Goal: Book appointment/travel/reservation

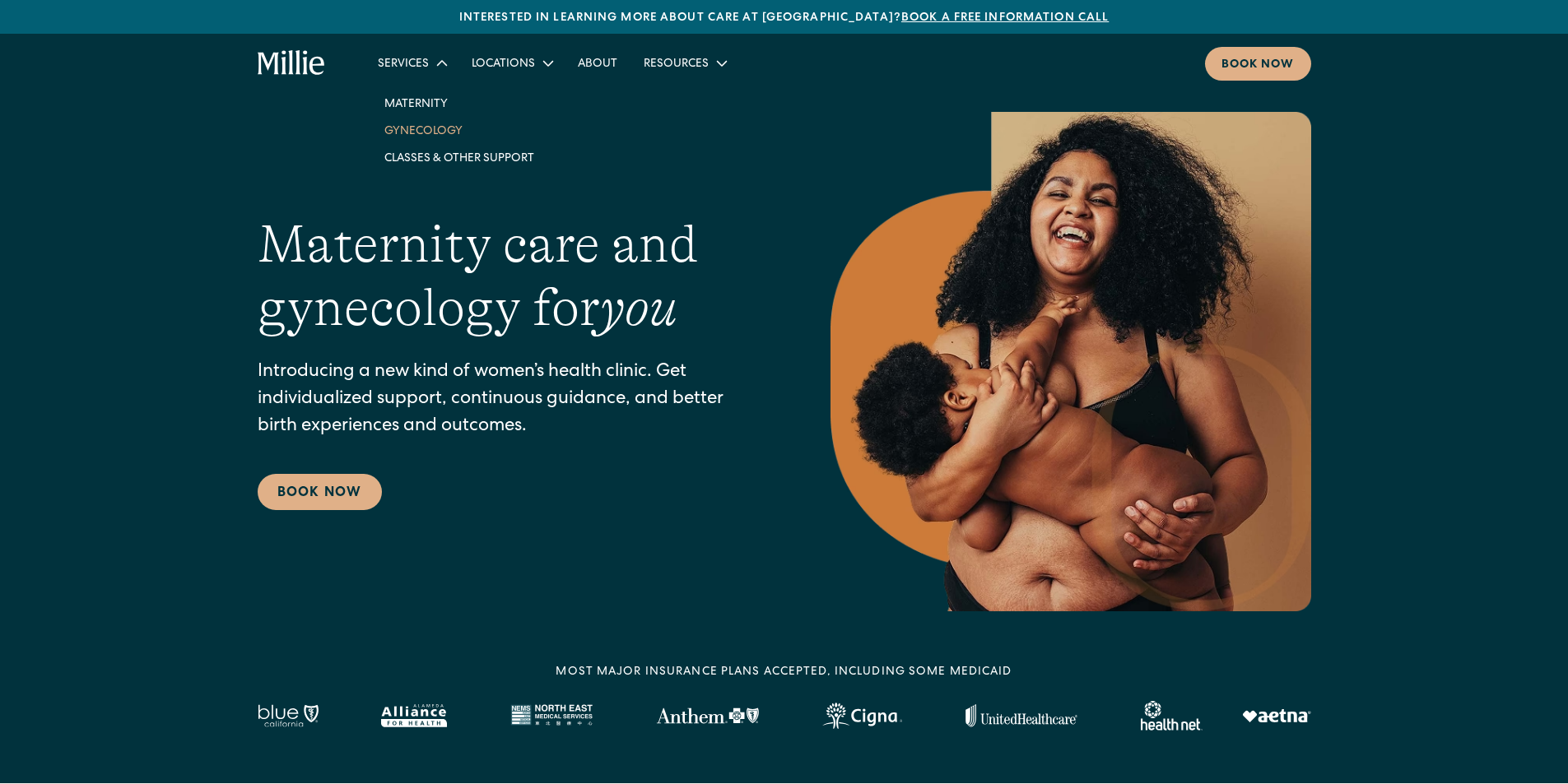
click at [425, 130] on link "Gynecology" at bounding box center [459, 131] width 176 height 28
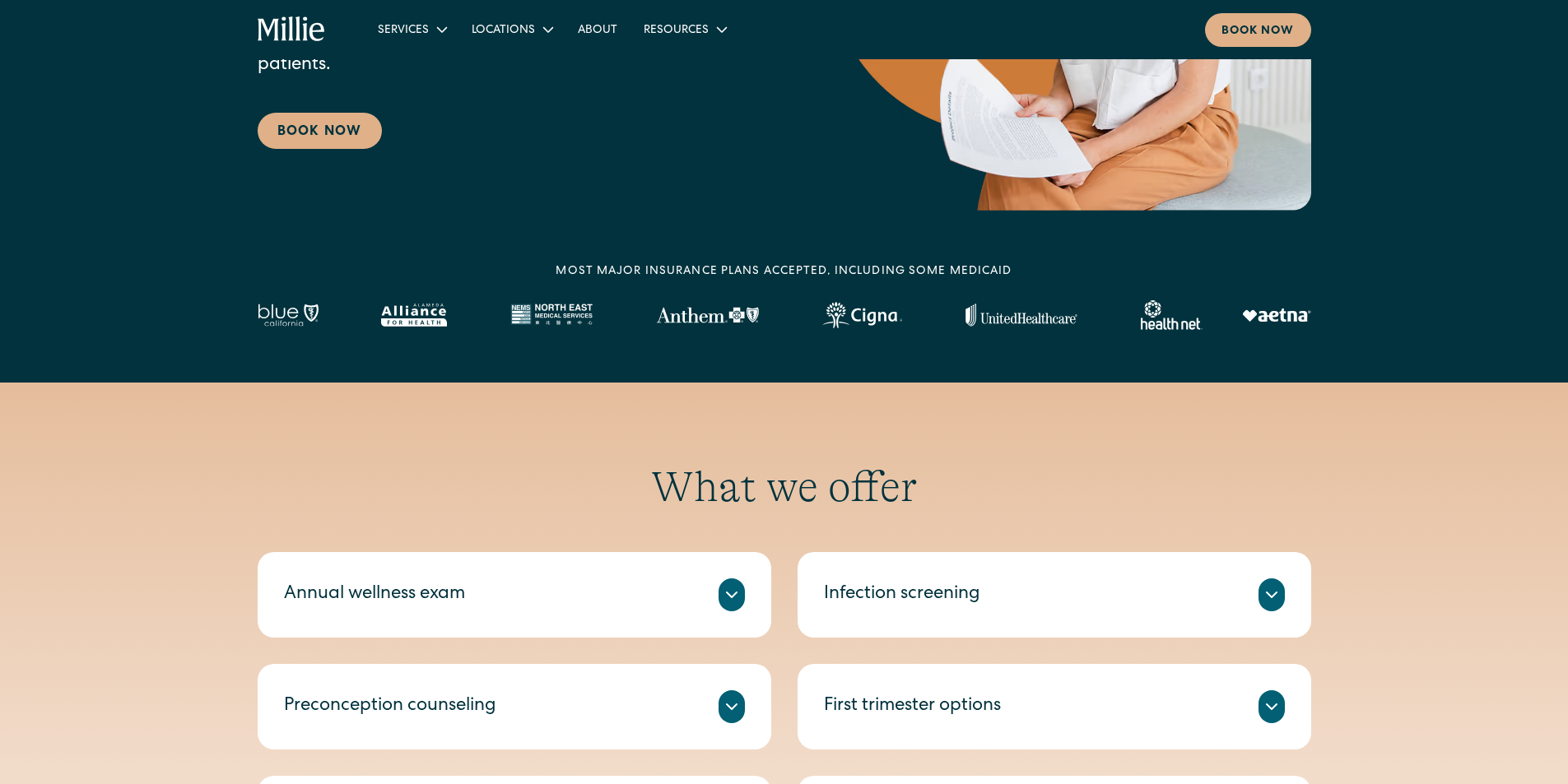
scroll to position [392, 0]
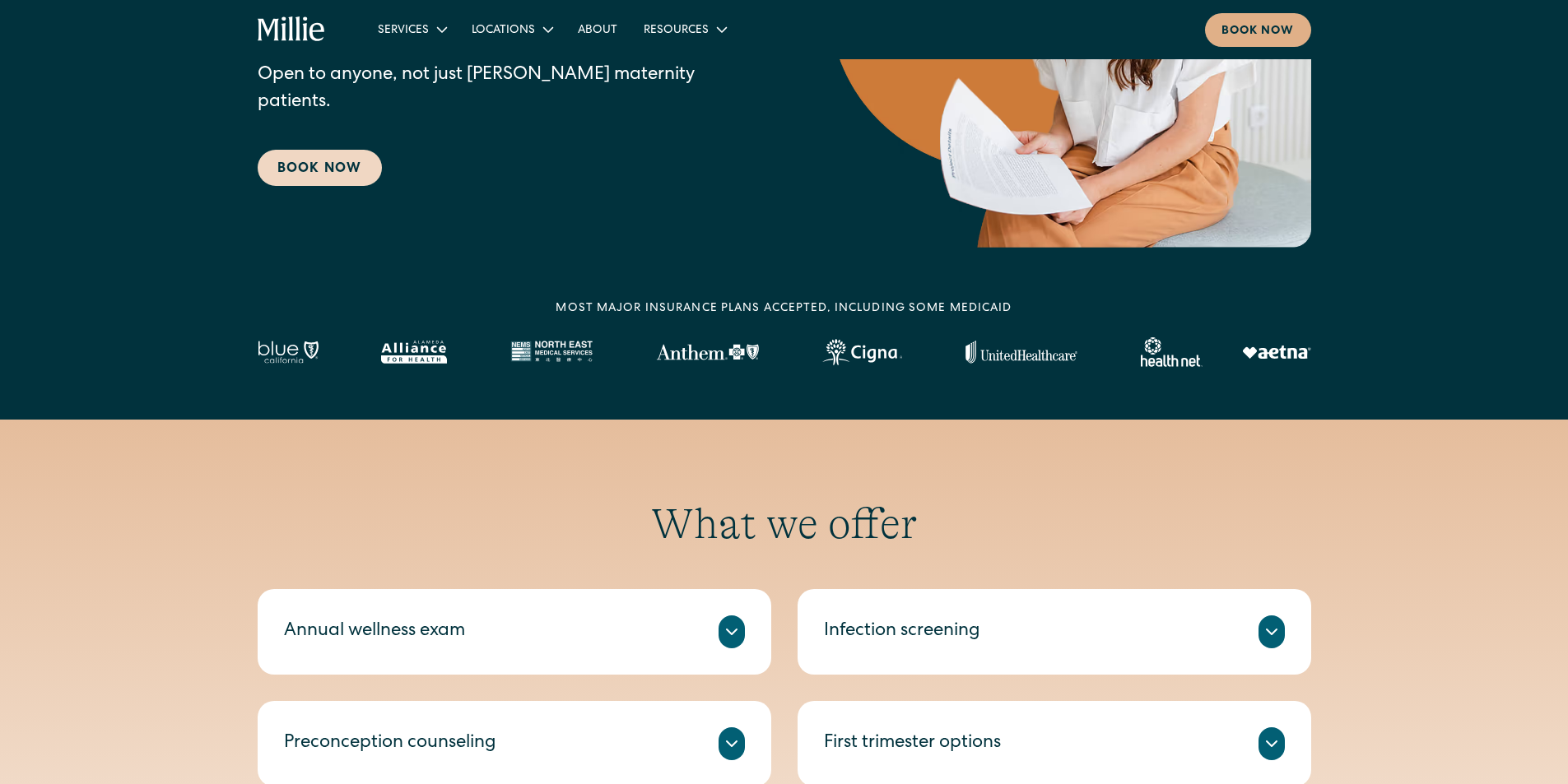
click at [315, 159] on link "Book Now" at bounding box center [320, 168] width 124 height 36
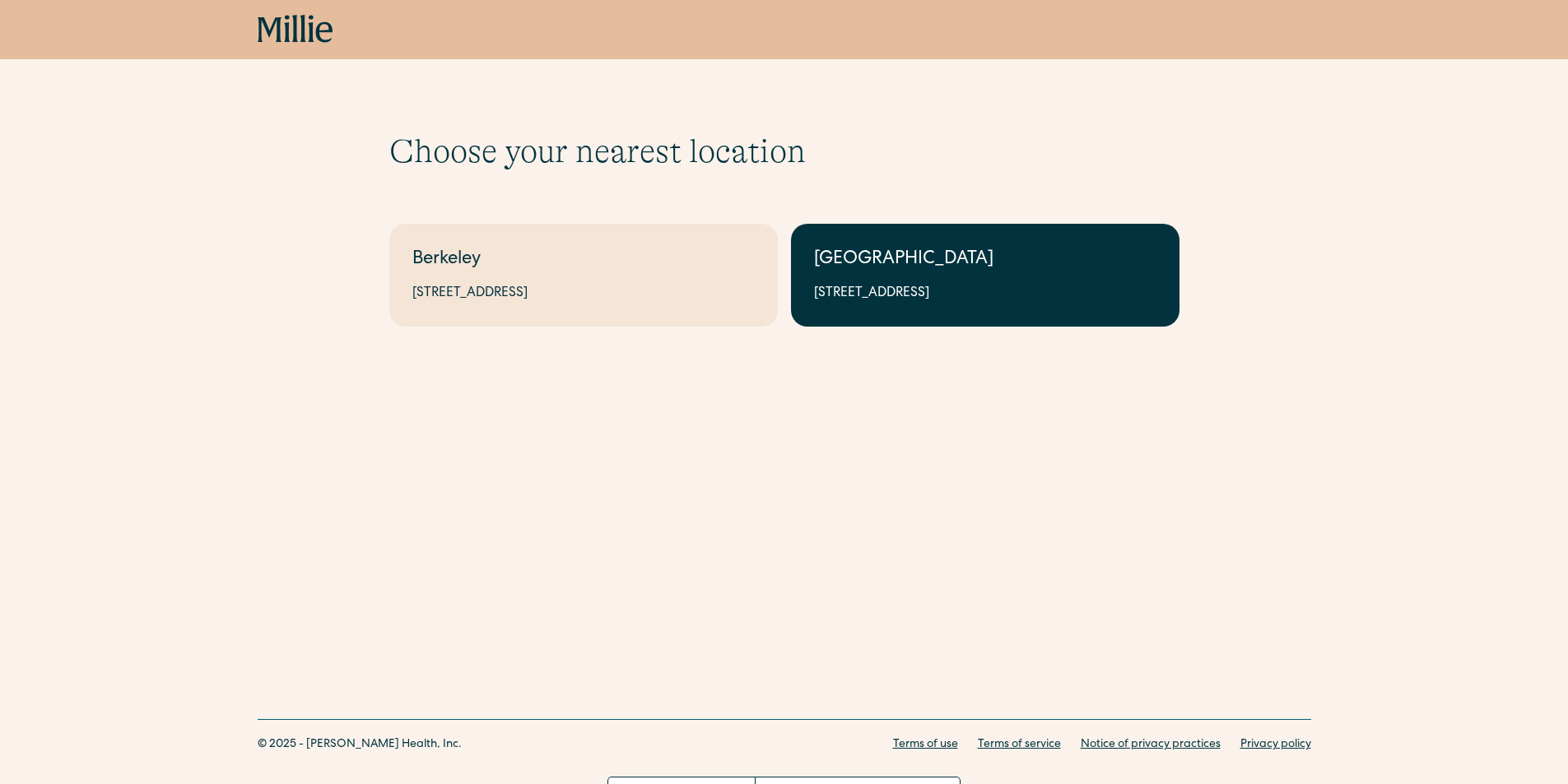
click at [969, 239] on link "South Bay 1471 Saratoga Ave, Suite 101, San Jose, CA 95129" at bounding box center [984, 275] width 389 height 103
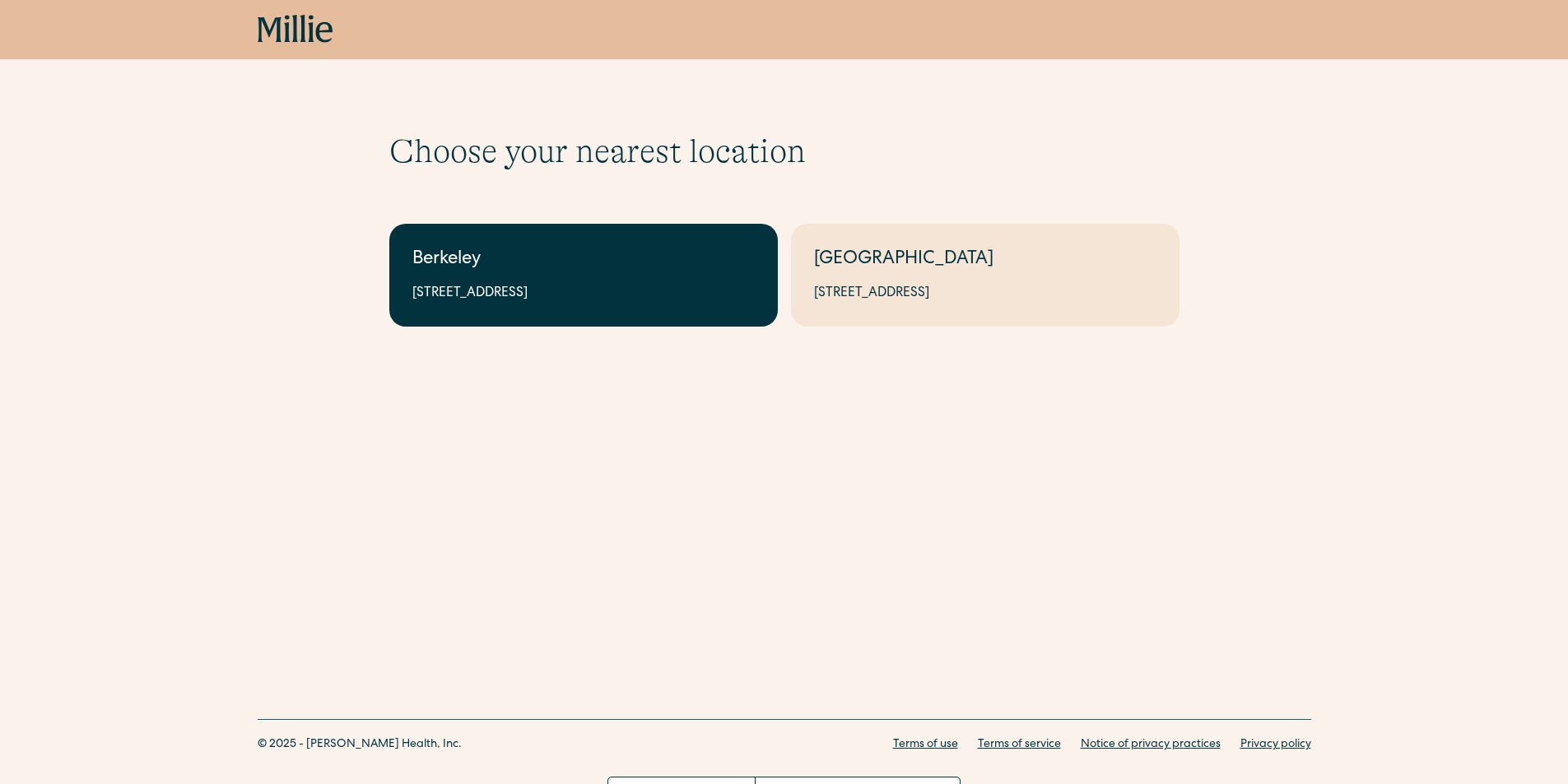
click at [522, 270] on div "Berkeley" at bounding box center [583, 260] width 342 height 28
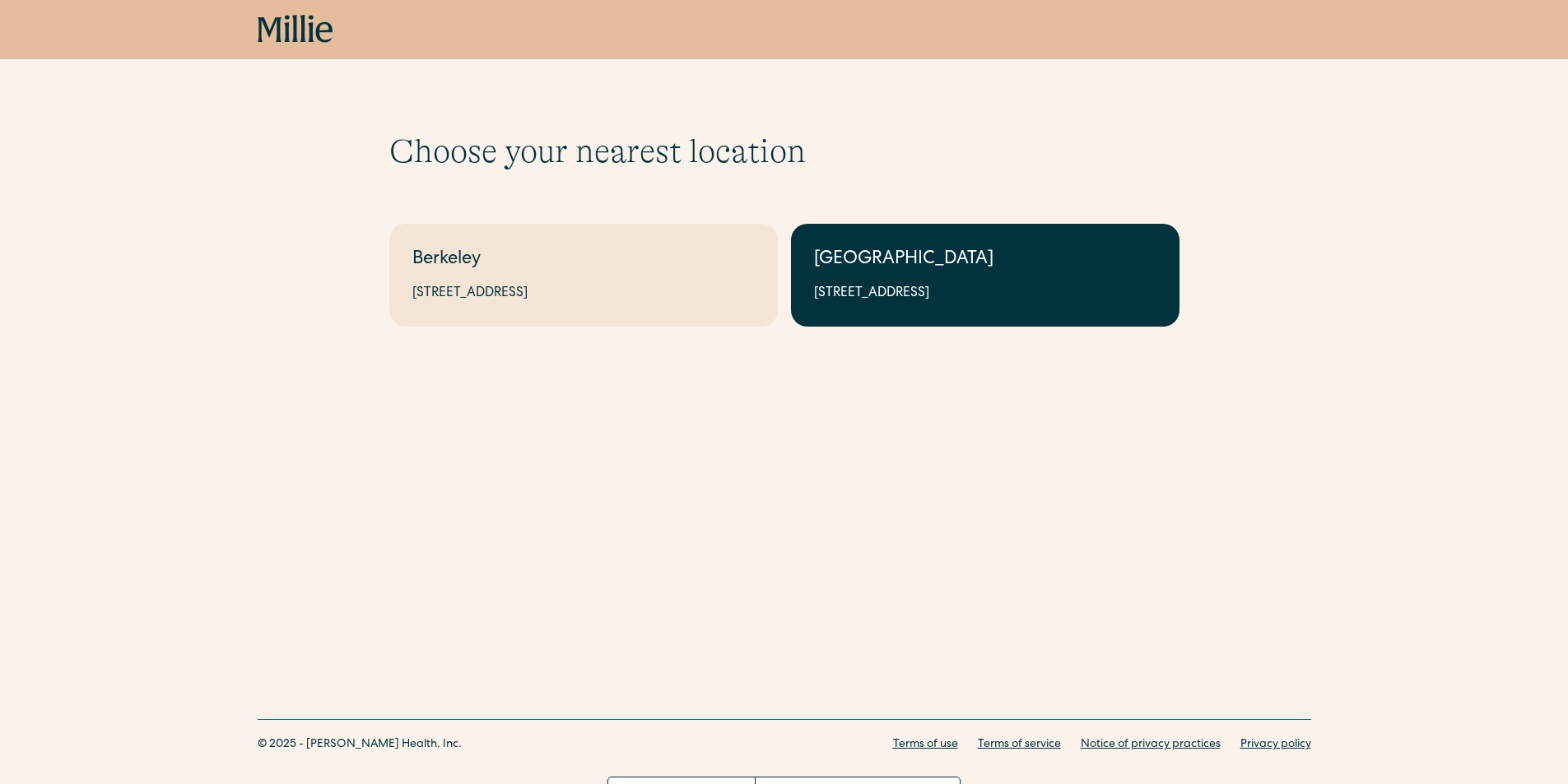
click at [947, 282] on link "South Bay 1471 Saratoga Ave, Suite 101, San Jose, CA 95129" at bounding box center [984, 275] width 389 height 103
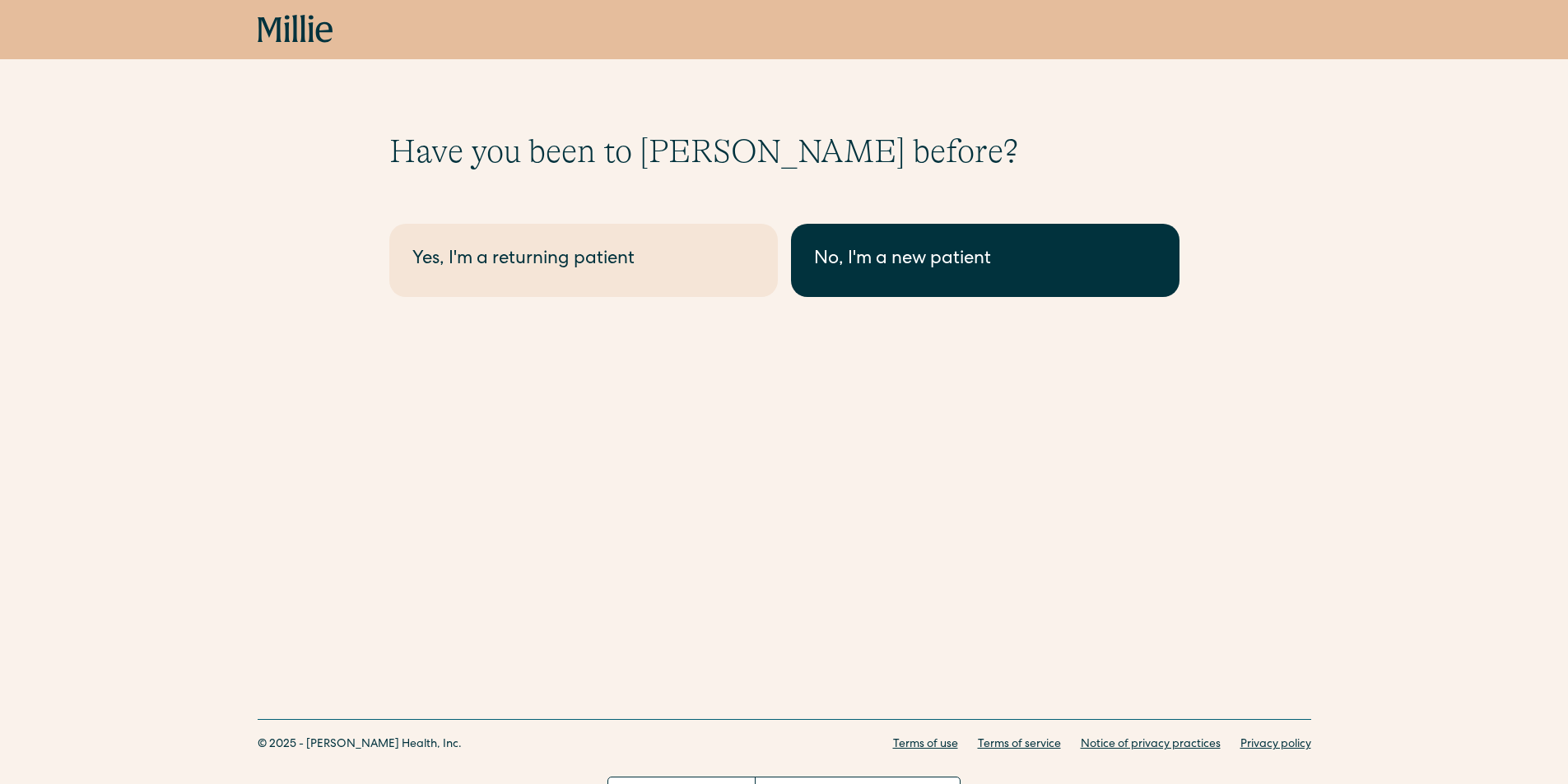
click at [999, 272] on div "No, I'm a new patient" at bounding box center [984, 260] width 342 height 28
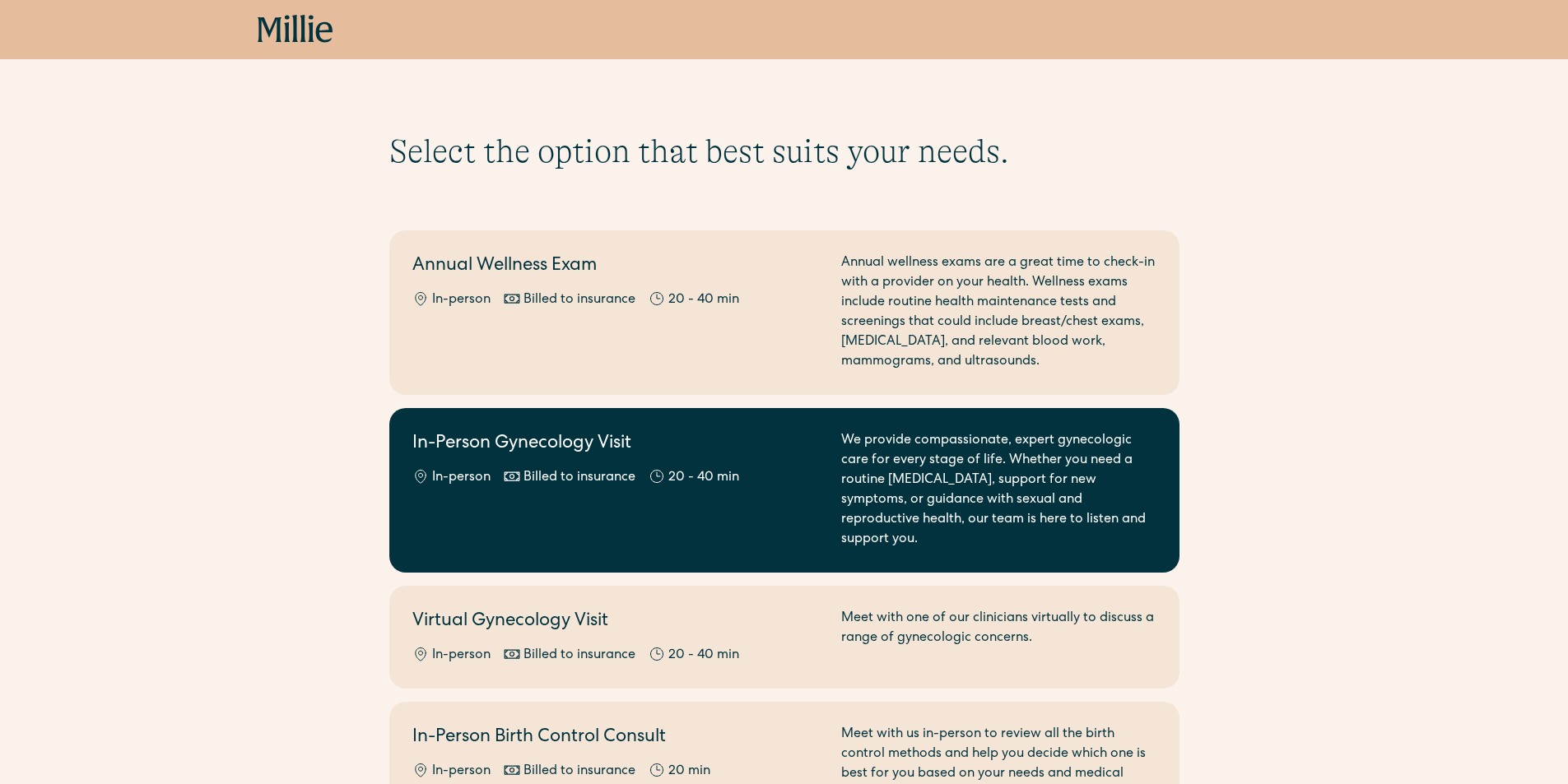
click at [971, 532] on link "In-Person Gynecology Visit In-person Billed to insurance 20 - 40 min We provide…" at bounding box center [784, 489] width 790 height 165
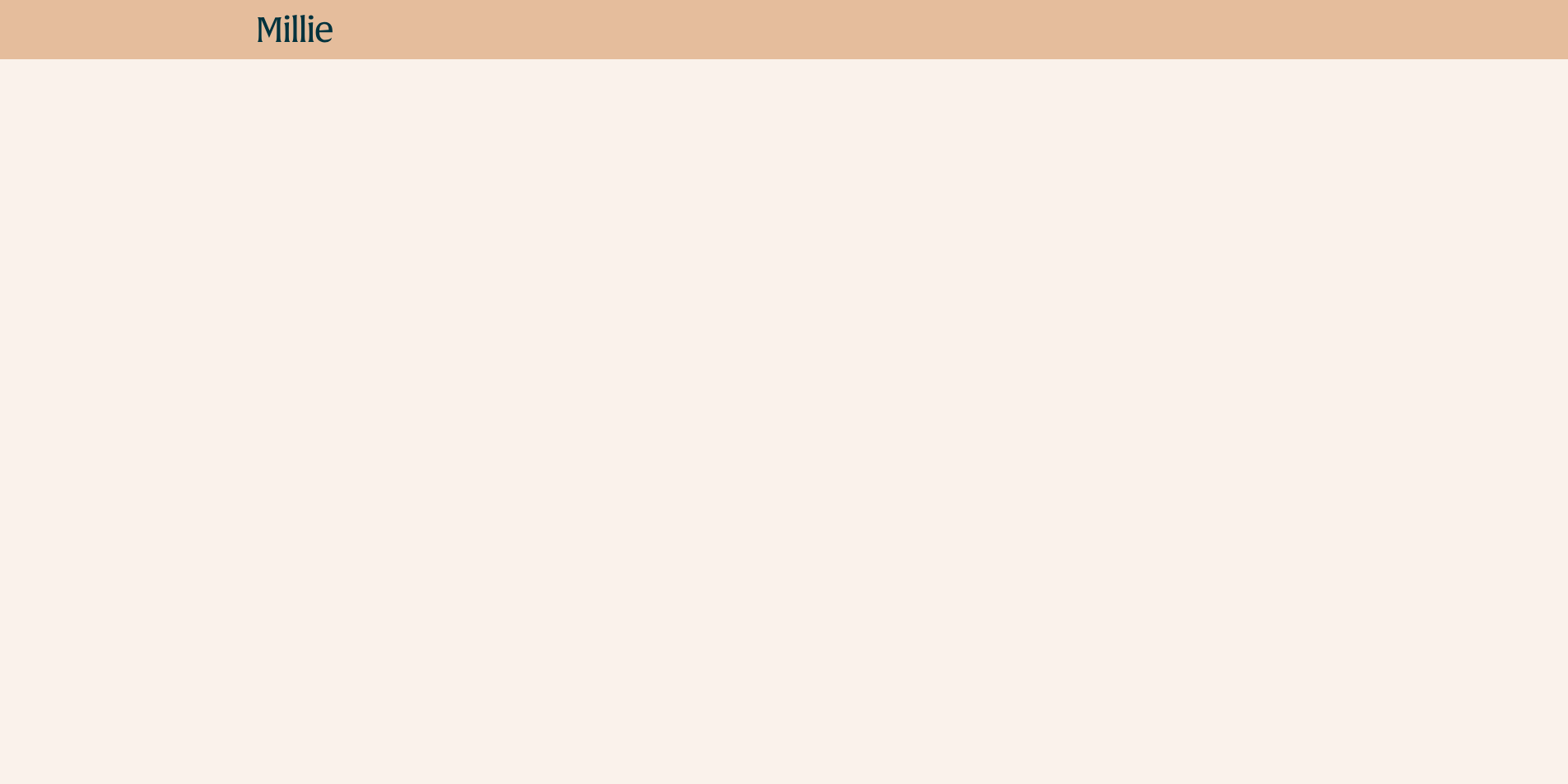
scroll to position [824, 0]
drag, startPoint x: 1573, startPoint y: 160, endPoint x: 1548, endPoint y: 511, distance: 351.9
drag, startPoint x: 1181, startPoint y: 248, endPoint x: 1181, endPoint y: 281, distance: 33.0
click at [1184, 286] on div "Schedule your appointment We offer compassionate, expert care for a wide range …" at bounding box center [784, 16] width 1568 height 1419
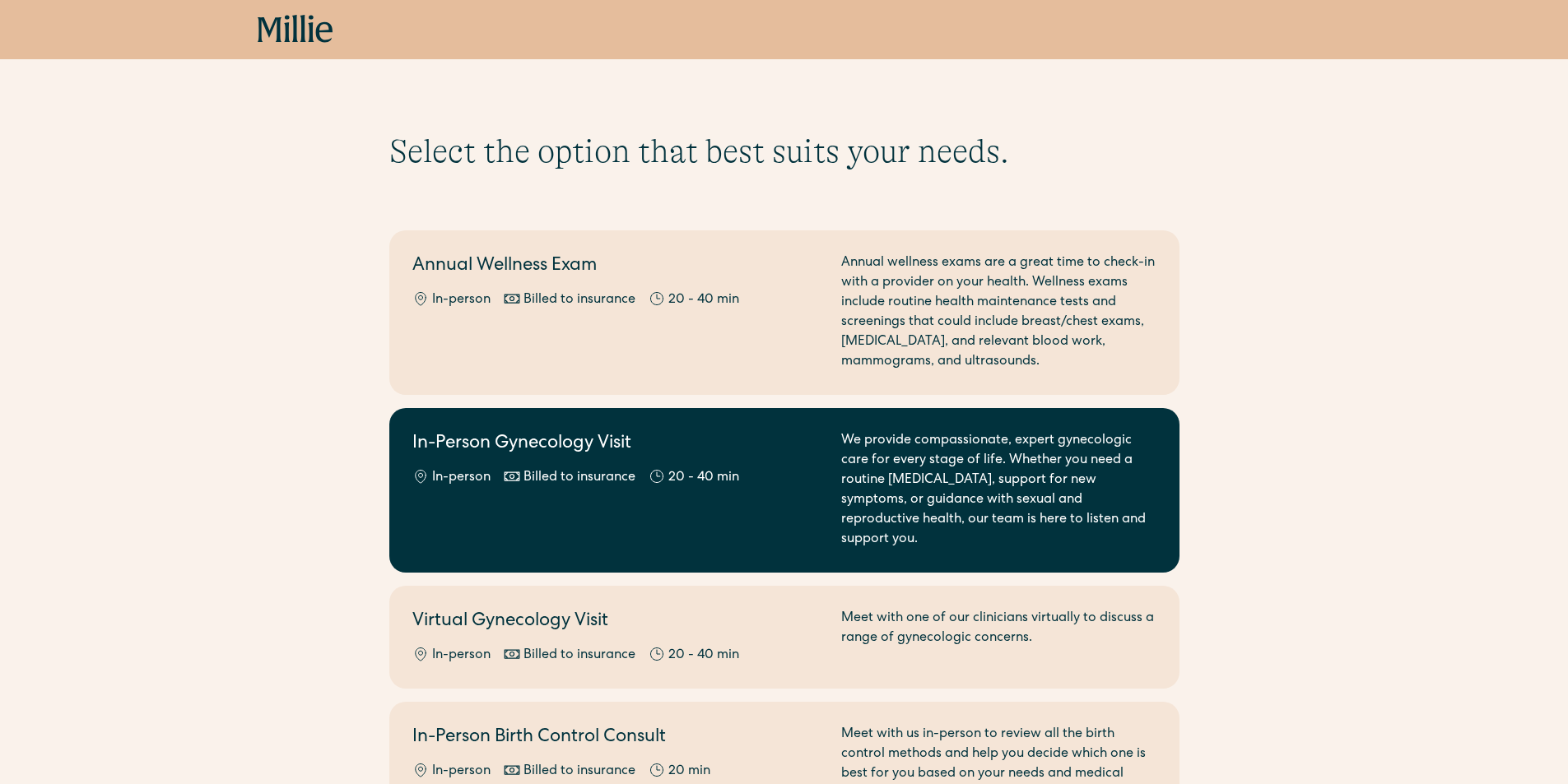
click at [510, 466] on div "In-Person Gynecology Visit In-person Billed to insurance 20 - 40 min" at bounding box center [616, 489] width 409 height 118
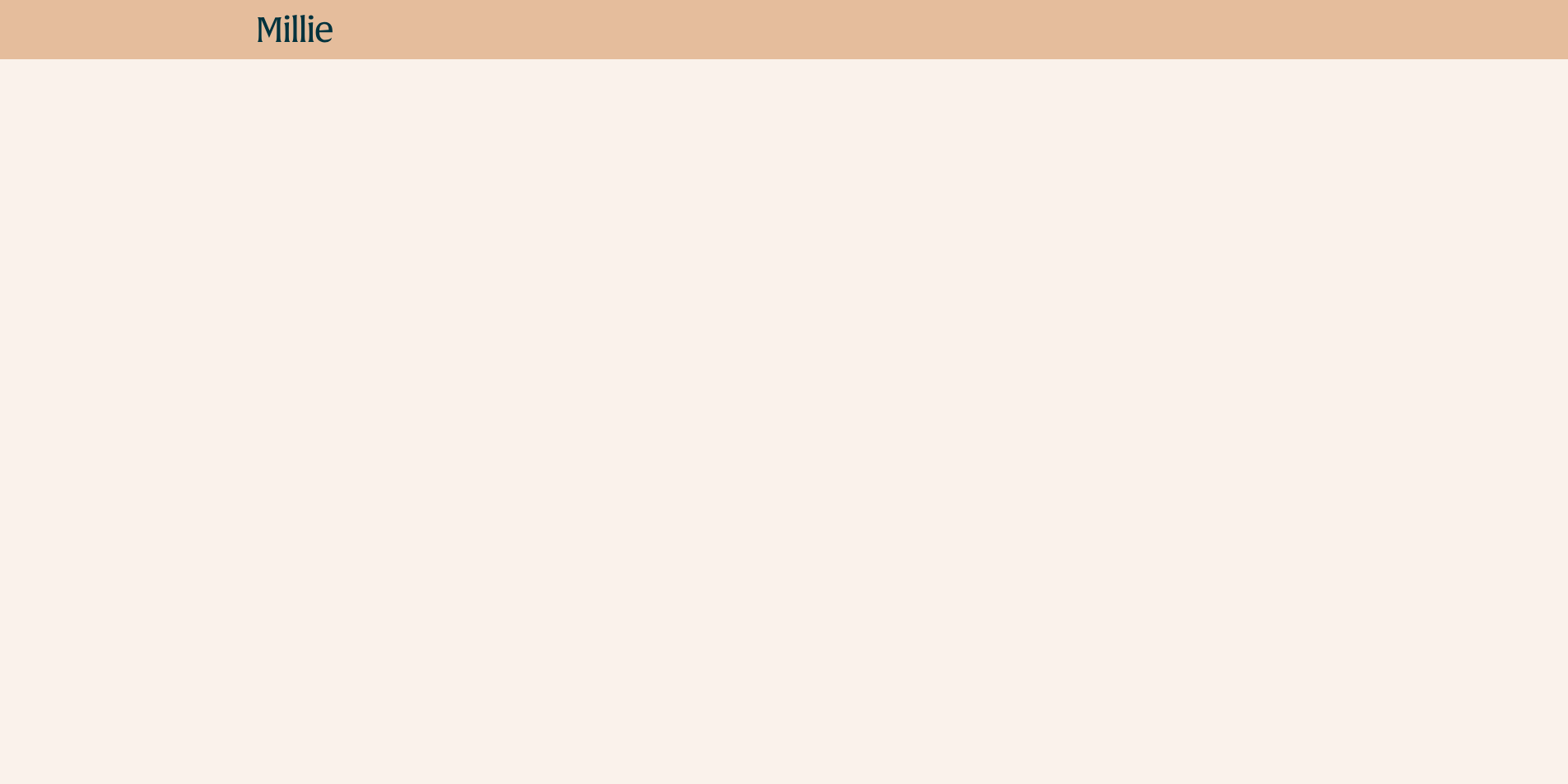
scroll to position [1142, 0]
drag, startPoint x: 1579, startPoint y: 195, endPoint x: 1567, endPoint y: 617, distance: 422.2
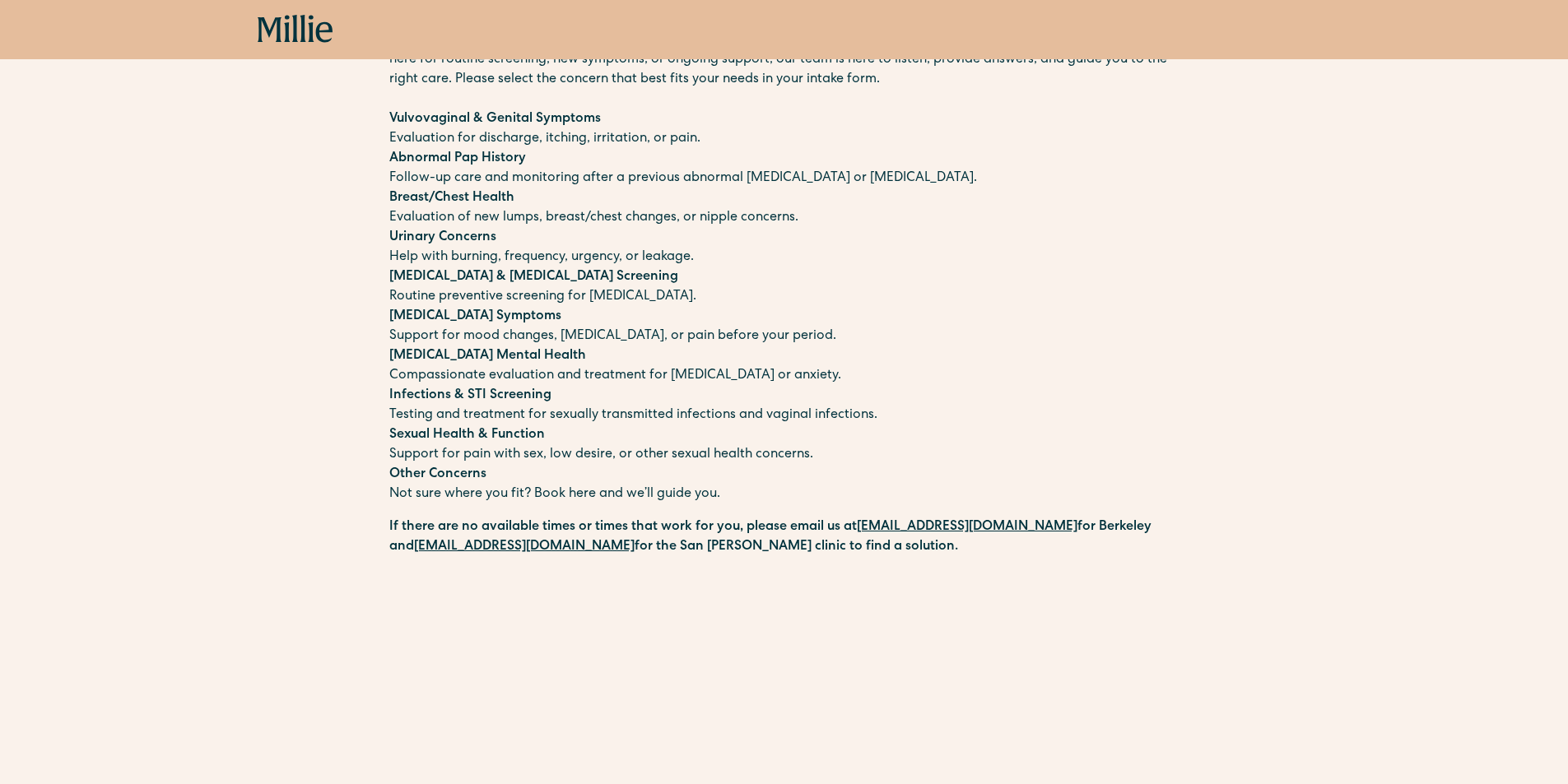
scroll to position [0, 0]
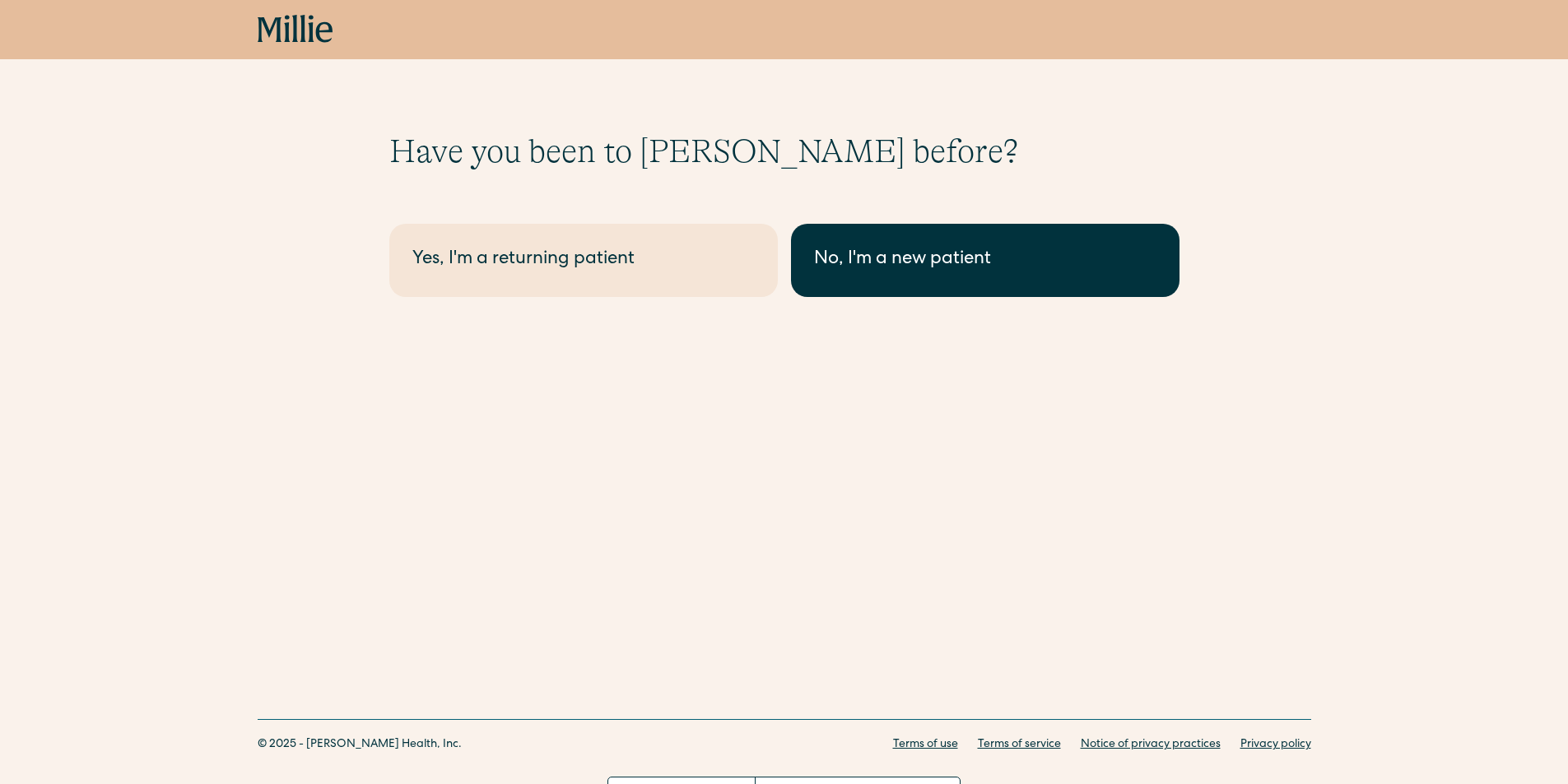
click at [887, 276] on link "No, I'm a new patient" at bounding box center [984, 260] width 389 height 73
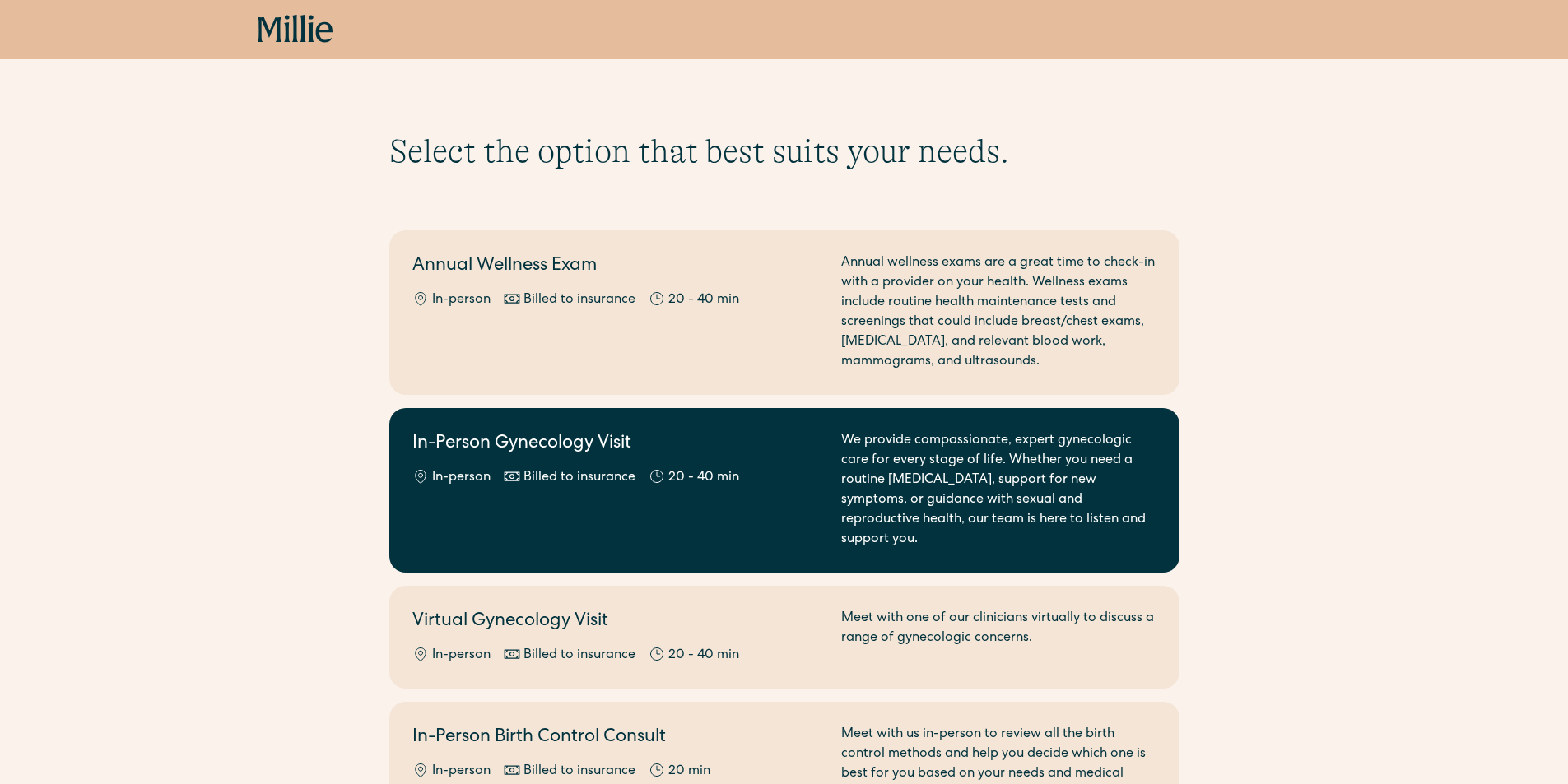
click at [639, 481] on div "In-person Billed to insurance 20 - 40 min" at bounding box center [616, 477] width 409 height 20
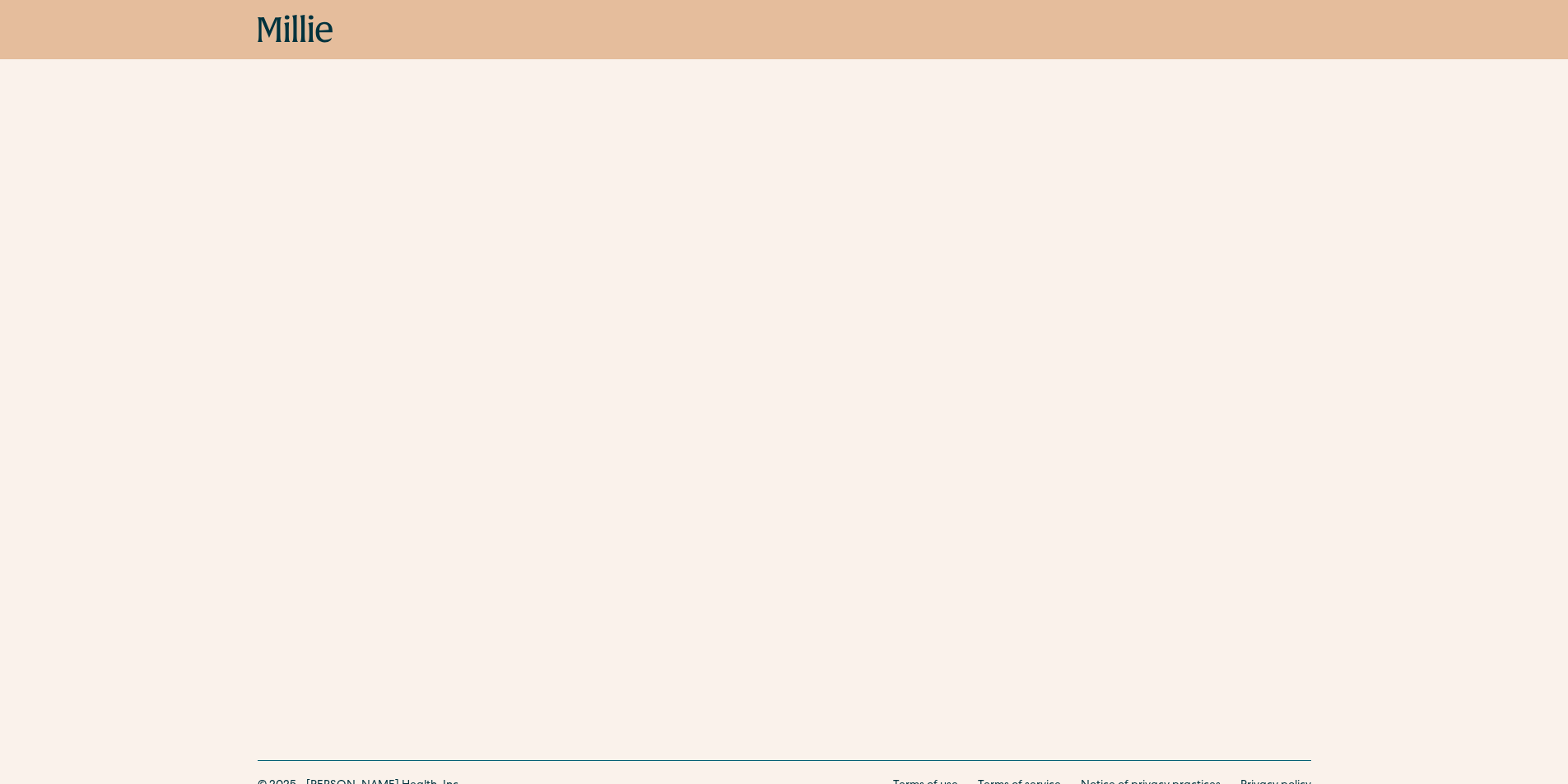
scroll to position [928, 0]
drag, startPoint x: 1577, startPoint y: 184, endPoint x: 1575, endPoint y: 578, distance: 394.0
